Goal: Share content

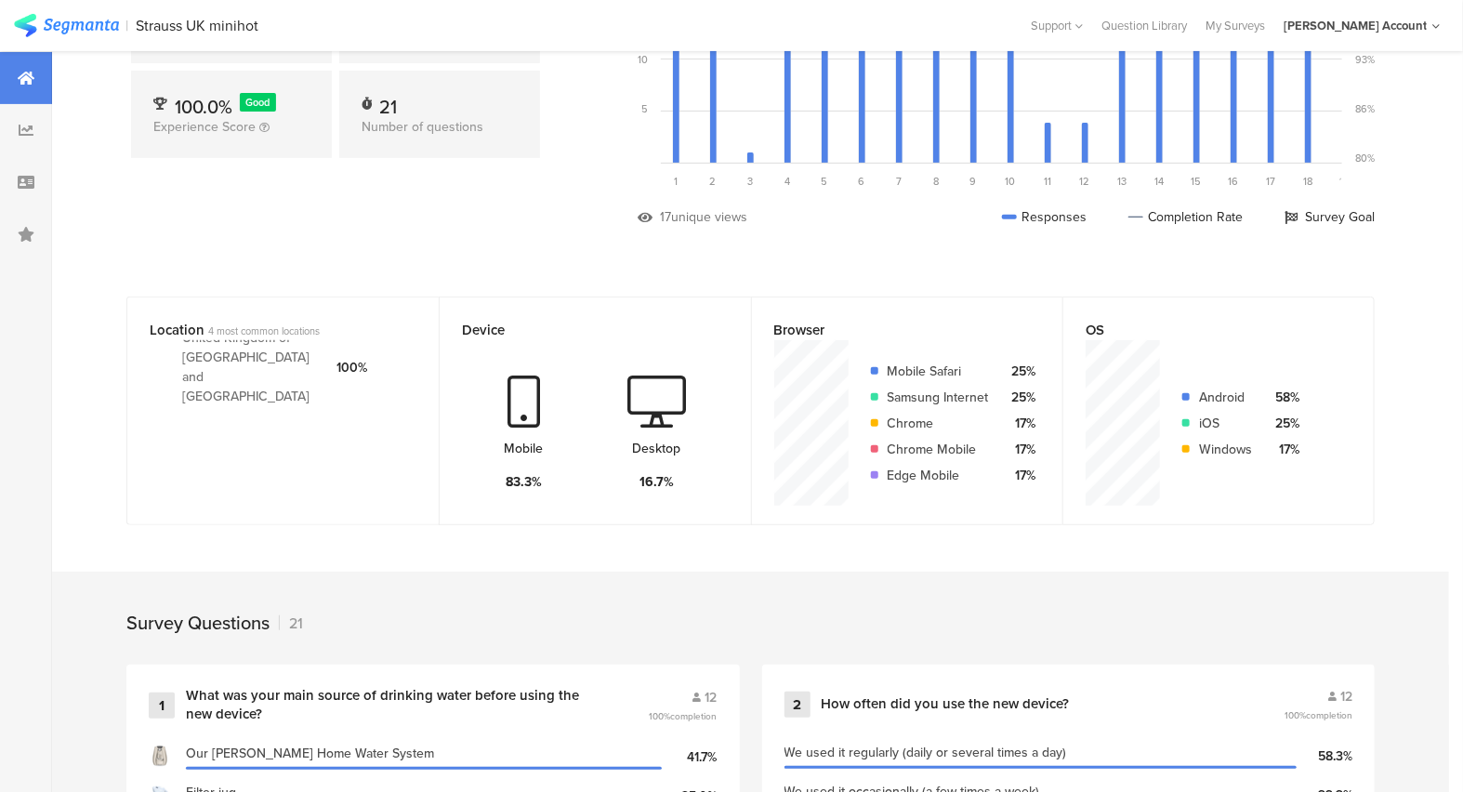
scroll to position [103, 0]
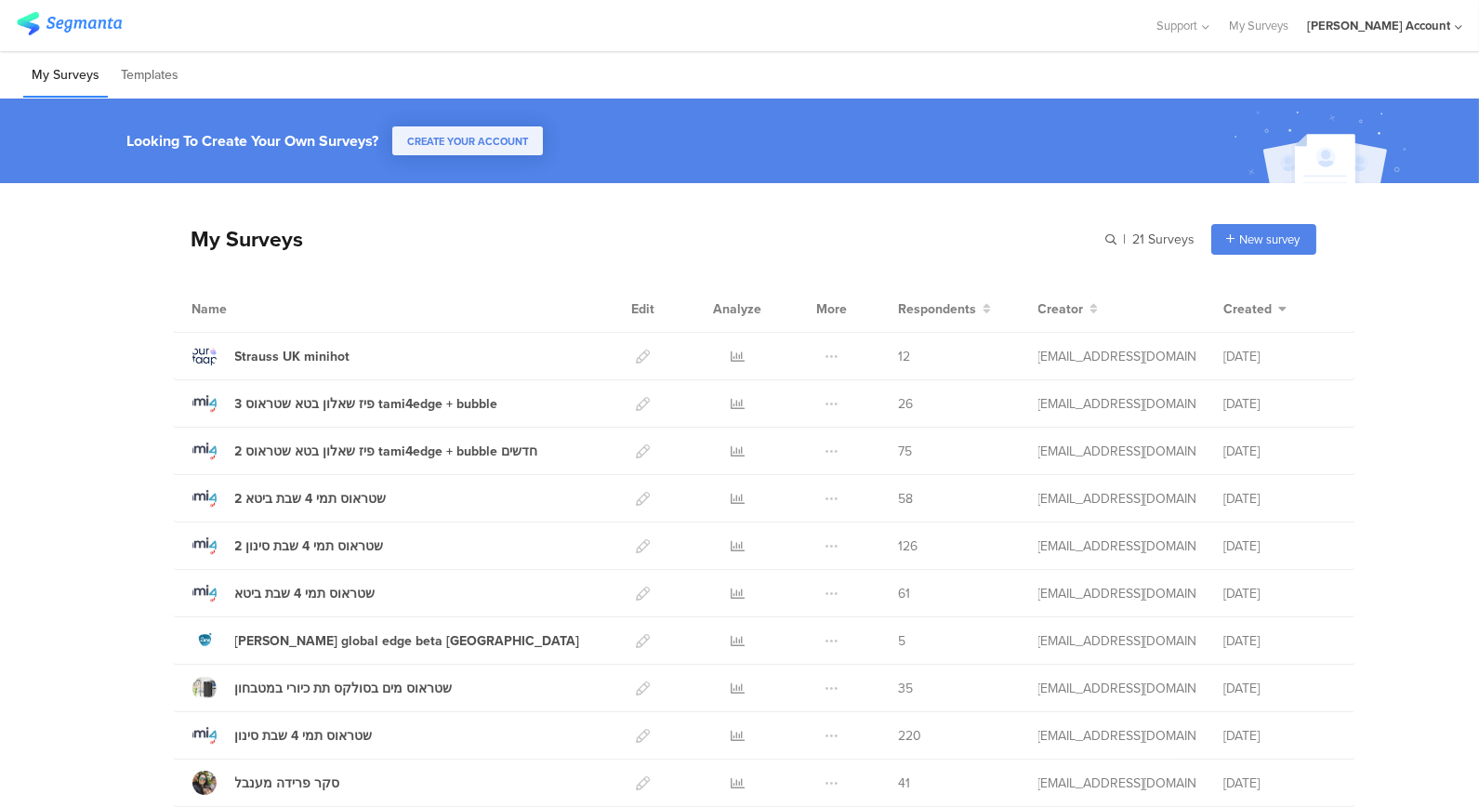
scroll to position [103, 0]
click at [732, 351] on icon at bounding box center [738, 356] width 14 height 14
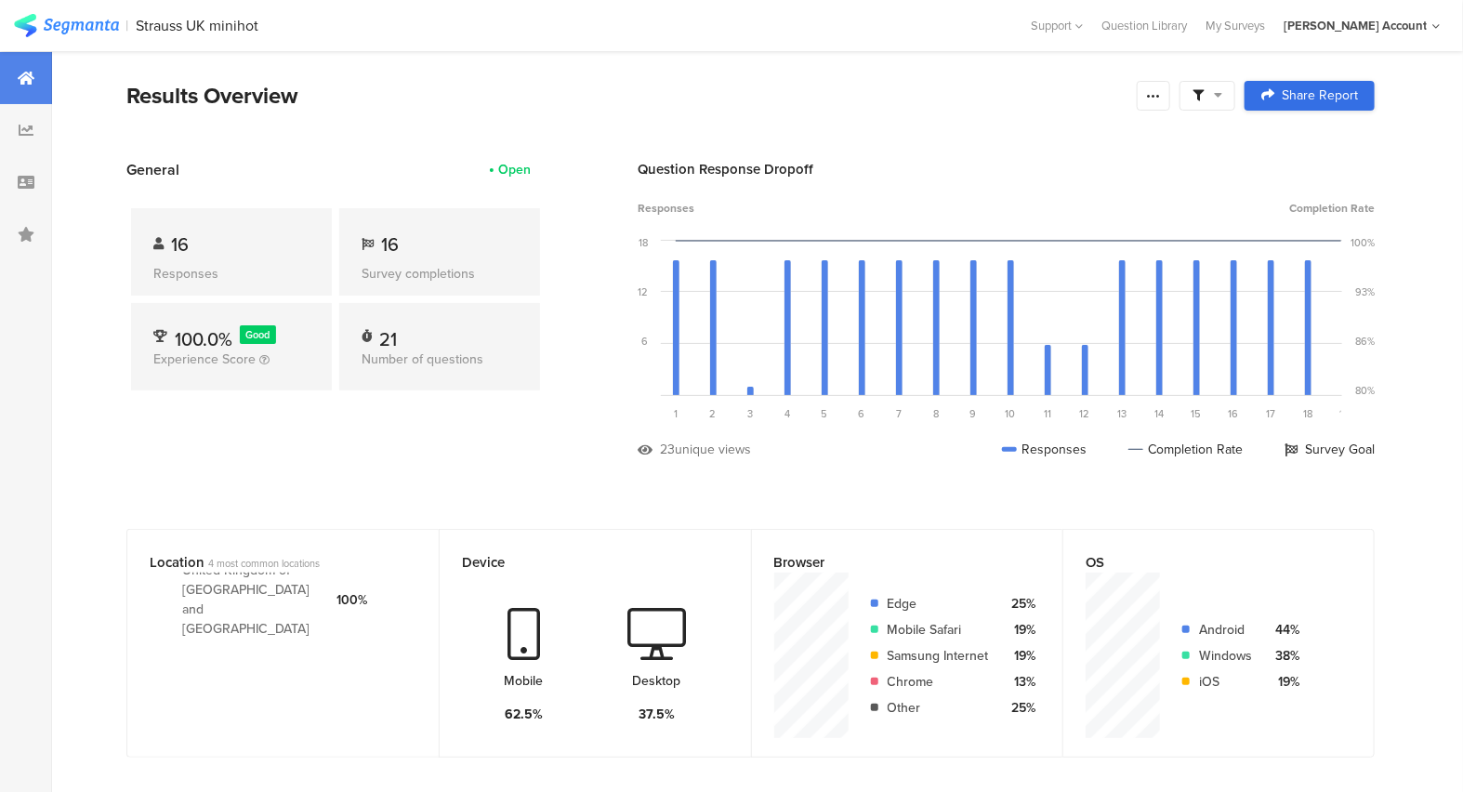
click at [1323, 90] on span "Share Report" at bounding box center [1320, 95] width 76 height 13
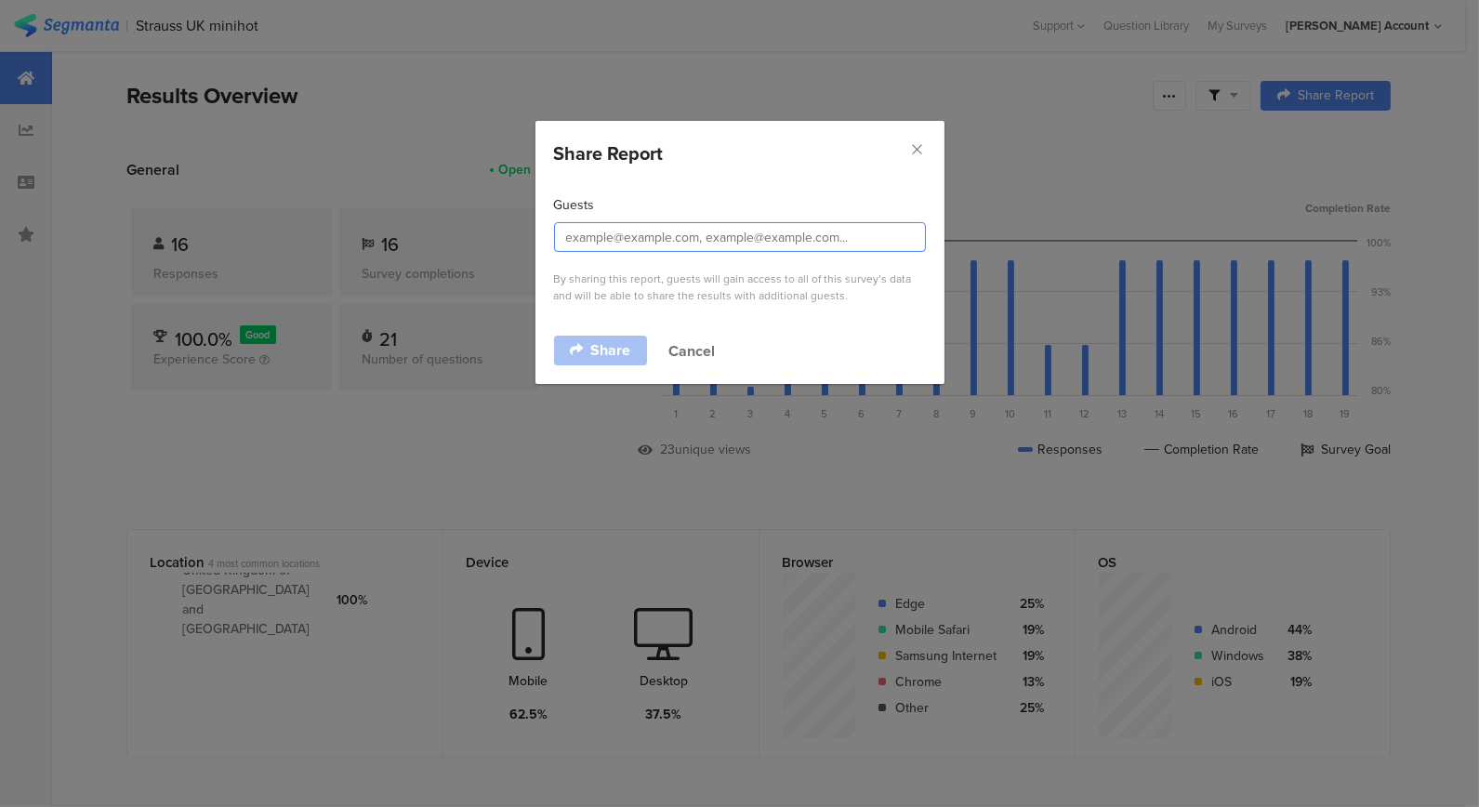
click at [561, 235] on input "dialog" at bounding box center [740, 237] width 372 height 30
type input "ranit.kolikant@strauss-water"
click at [918, 141] on button "Close" at bounding box center [918, 149] width 16 height 21
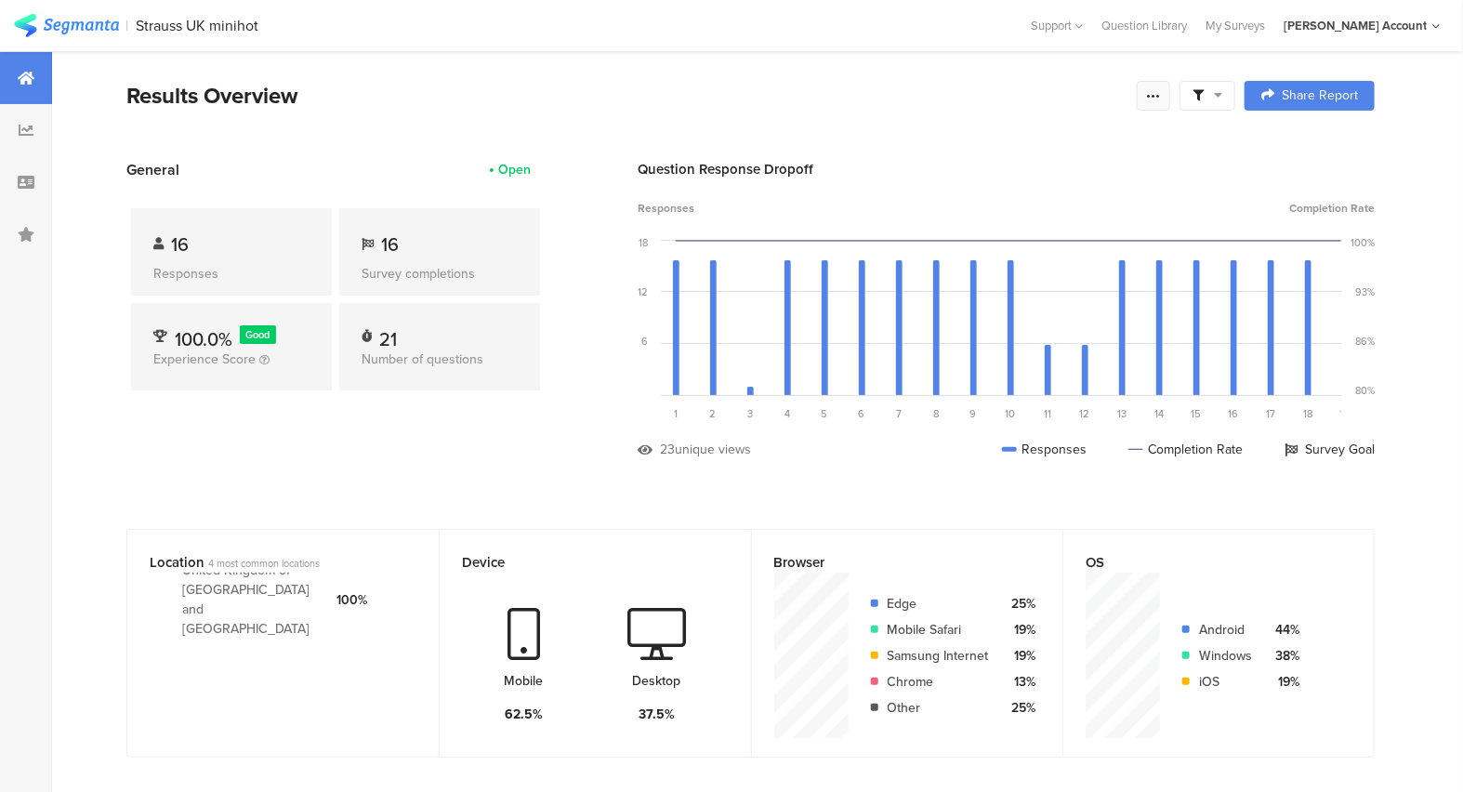
click at [1161, 89] on icon at bounding box center [1153, 95] width 15 height 15
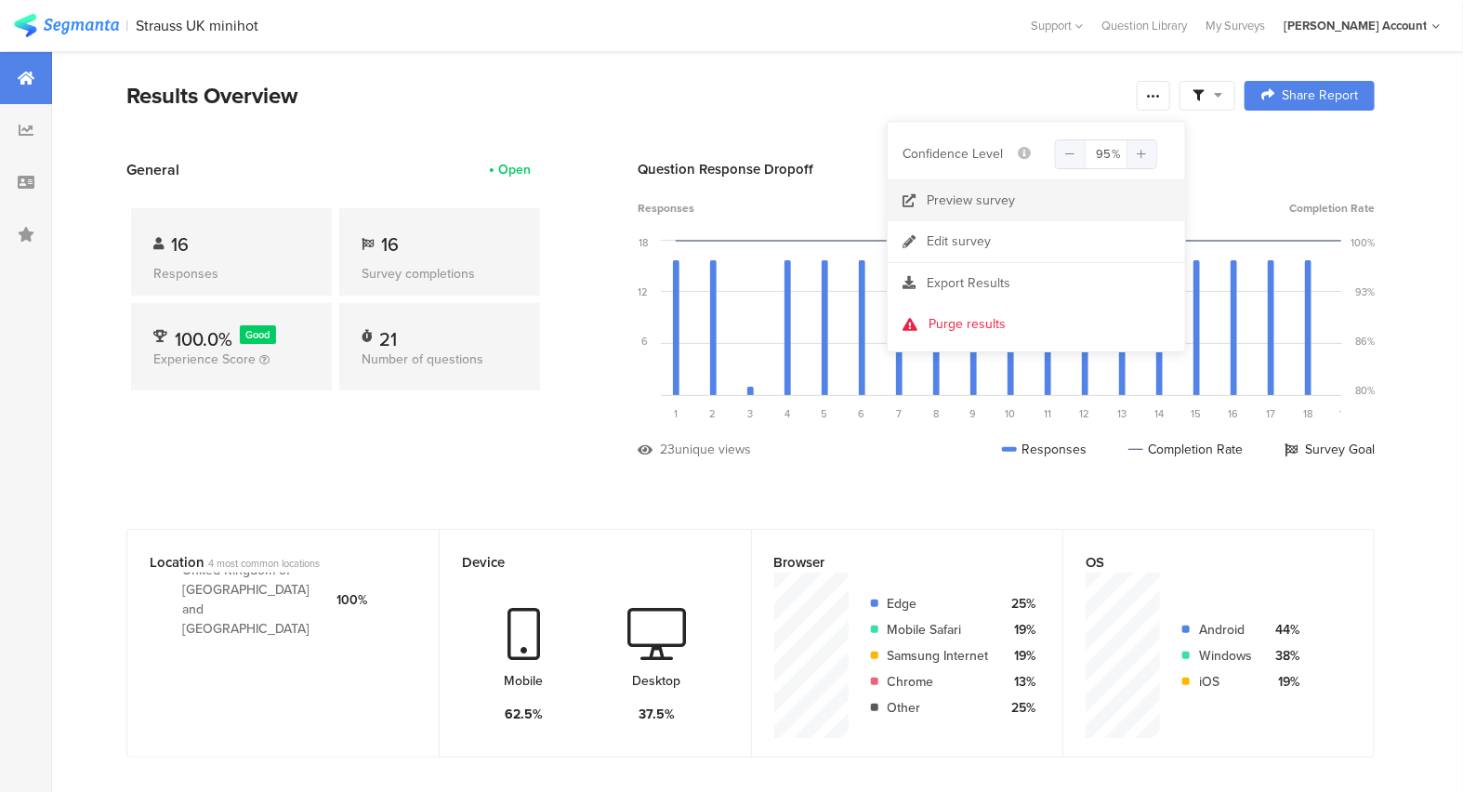
click at [954, 192] on div "Preview survey" at bounding box center [971, 200] width 88 height 19
